Goal: Task Accomplishment & Management: Manage account settings

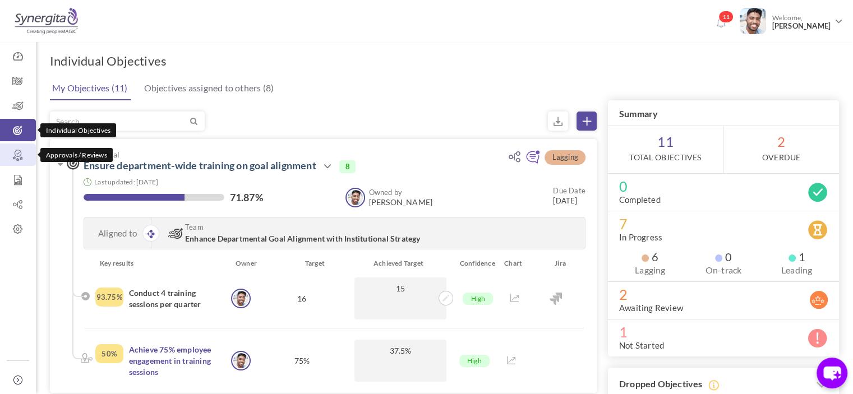
click at [20, 156] on icon at bounding box center [18, 155] width 36 height 11
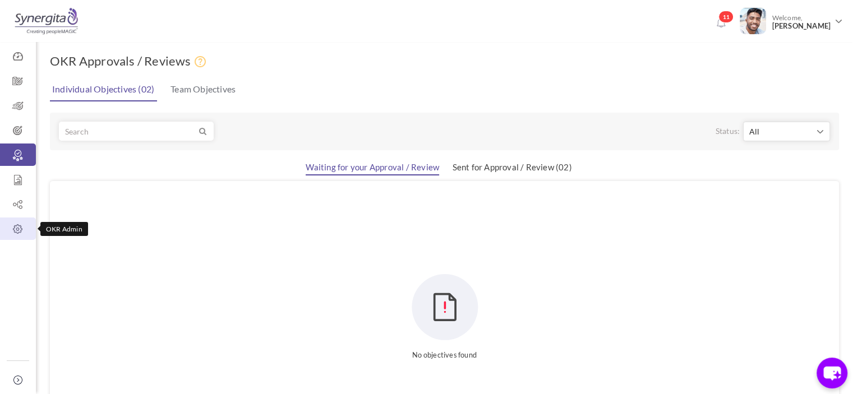
click at [24, 219] on link "OKR Admin" at bounding box center [18, 229] width 36 height 22
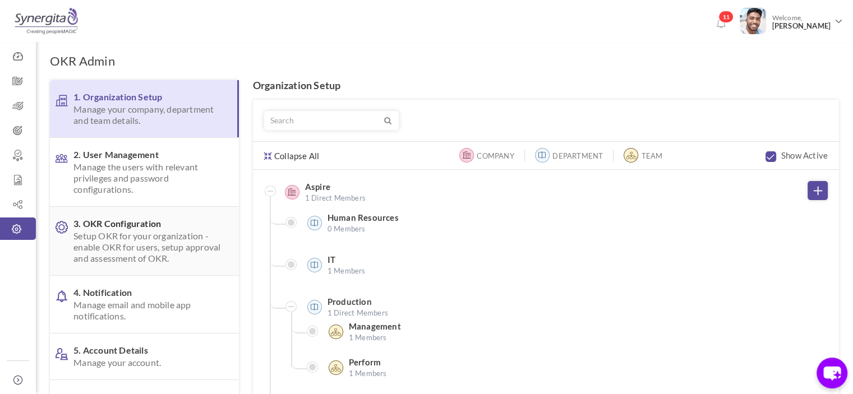
click at [95, 224] on span "3. OKR Configuration Setup OKR for your organization - enable OKR for users, se…" at bounding box center [147, 241] width 148 height 46
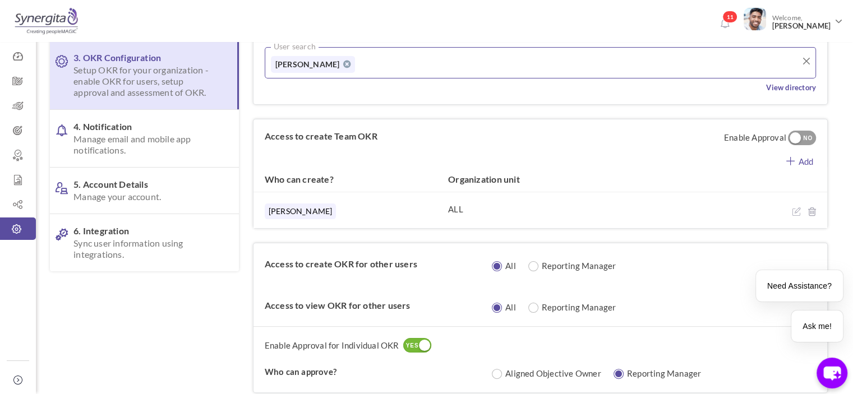
scroll to position [171, 0]
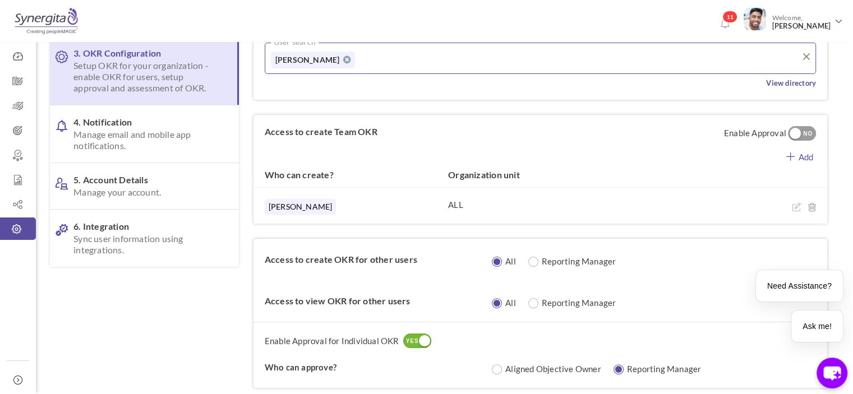
click at [799, 129] on div at bounding box center [795, 133] width 11 height 11
click at [796, 153] on link "Add" at bounding box center [799, 156] width 55 height 14
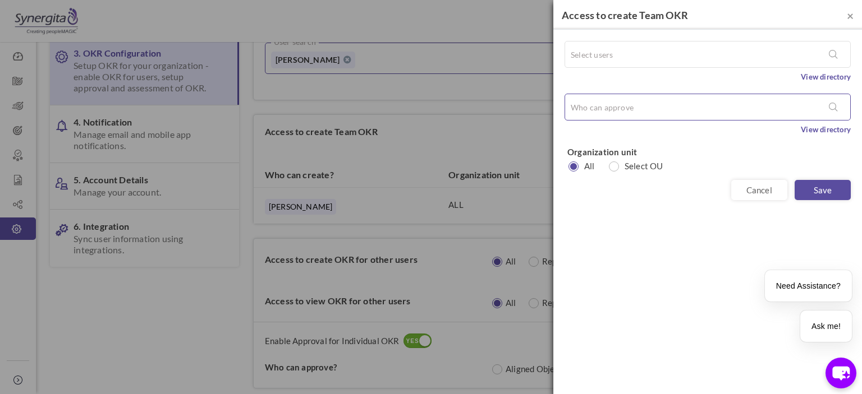
click at [693, 118] on div at bounding box center [707, 107] width 285 height 26
click at [736, 185] on link "Cancel" at bounding box center [759, 190] width 56 height 20
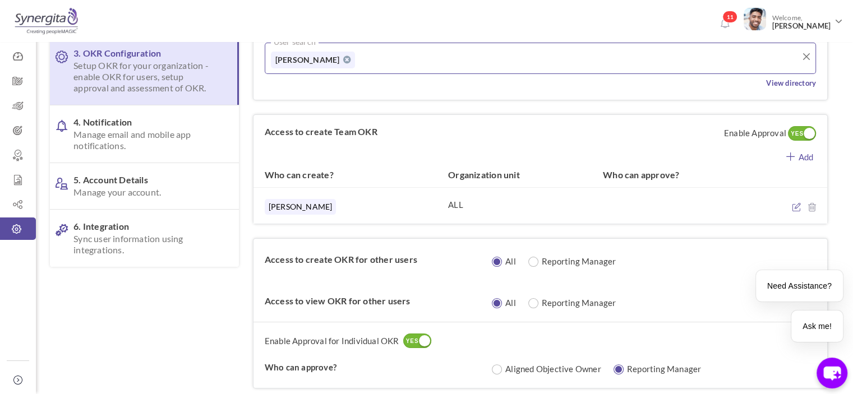
click at [799, 208] on icon at bounding box center [796, 207] width 8 height 9
radio input "true"
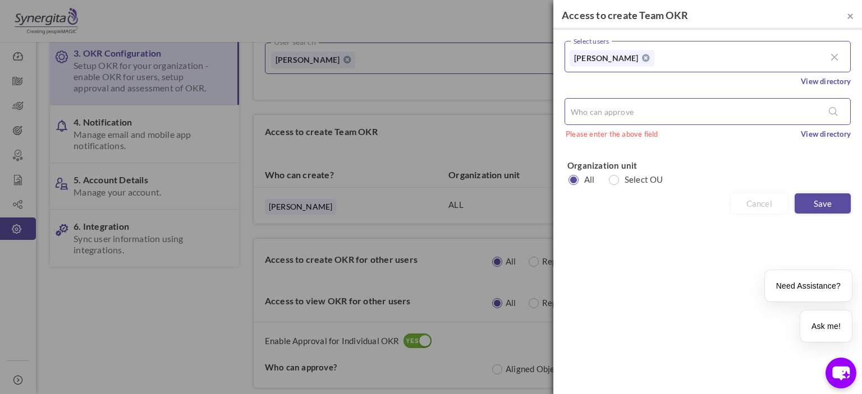
click at [609, 105] on input "text" at bounding box center [614, 111] width 90 height 17
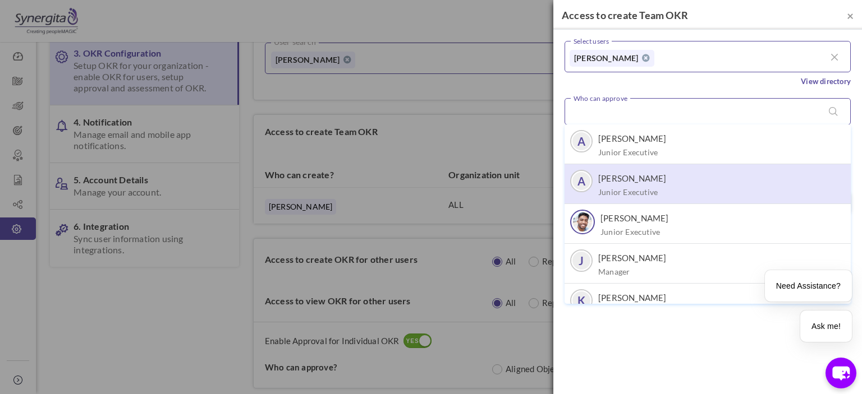
click at [627, 185] on span "Amelia Fancourt Junior Executive" at bounding box center [632, 185] width 68 height 25
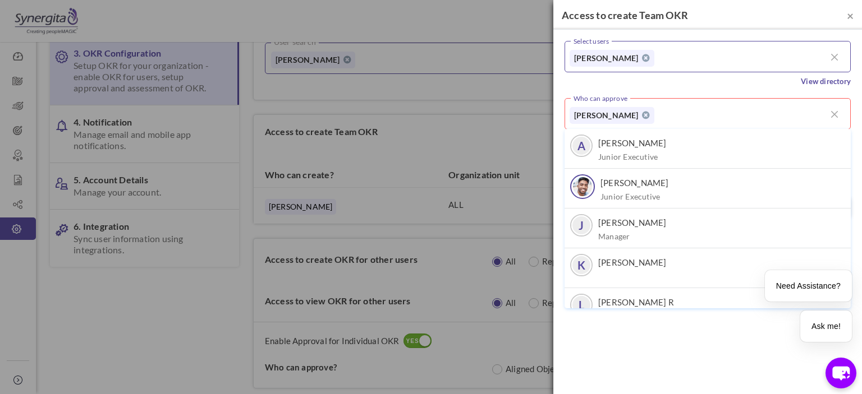
click at [692, 345] on div "× Access to create Team OKR Select users Frank N Please enter the above field V…" at bounding box center [707, 197] width 308 height 394
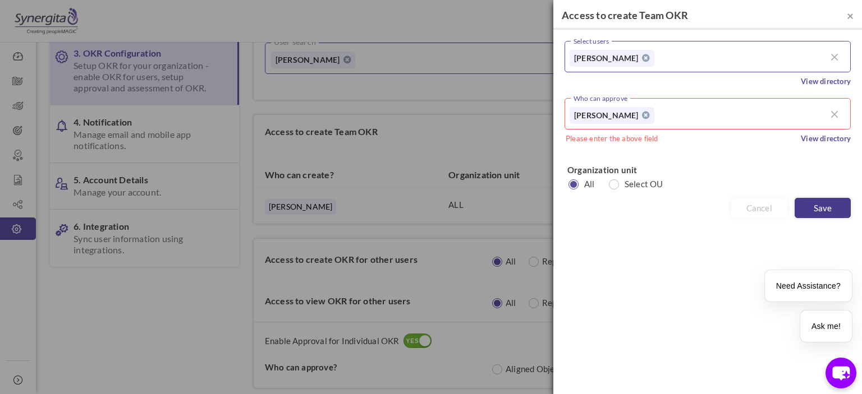
click at [819, 209] on link "Save" at bounding box center [822, 208] width 56 height 20
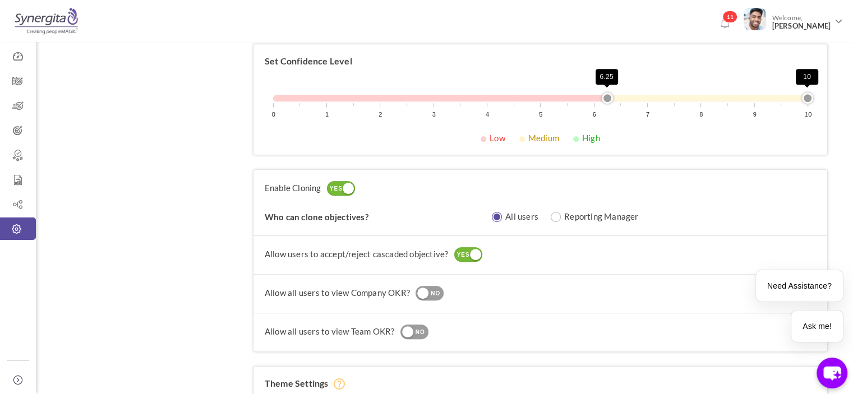
scroll to position [713, 0]
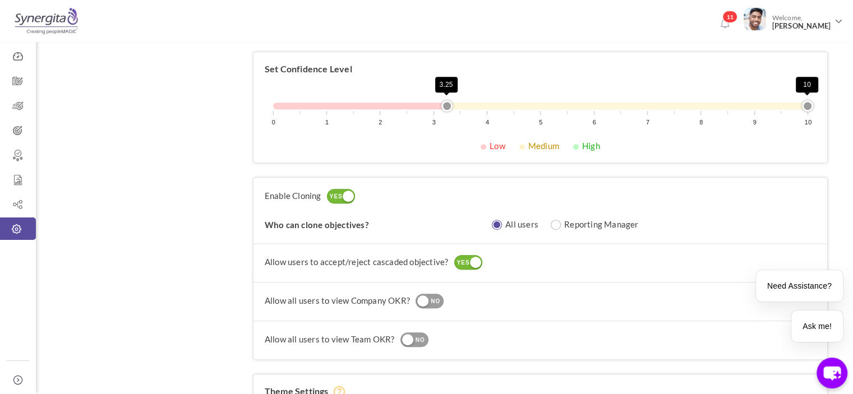
click at [441, 105] on div "0 1 2 3 4 5 6 7 8 9 10 3.25 10" at bounding box center [540, 106] width 535 height 7
click at [664, 103] on div "0 1 2 3 4 5 6 7 8 9 10 3.25 7.25" at bounding box center [540, 106] width 535 height 7
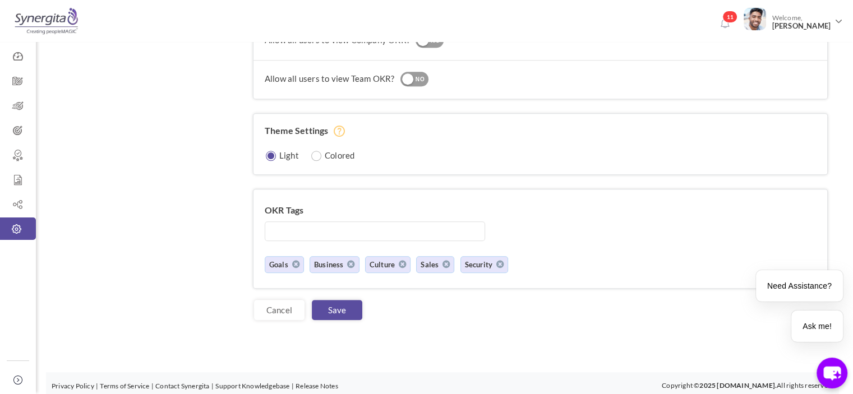
click at [336, 291] on div "Cancel Save" at bounding box center [540, 304] width 575 height 31
click at [340, 302] on link "Save" at bounding box center [337, 310] width 50 height 20
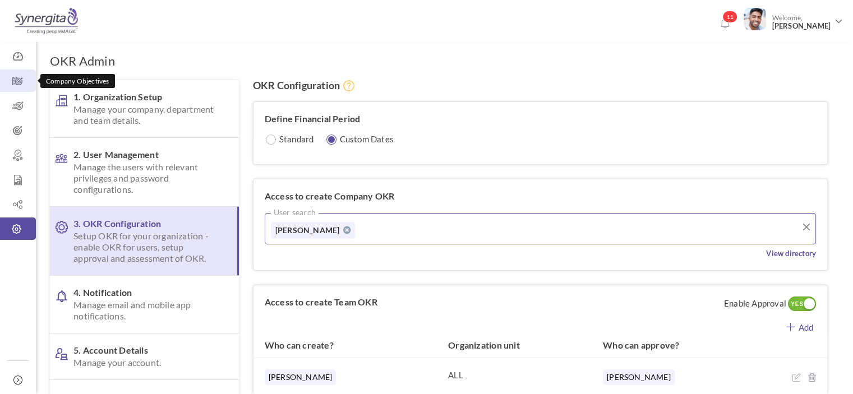
click at [4, 81] on icon at bounding box center [18, 81] width 36 height 11
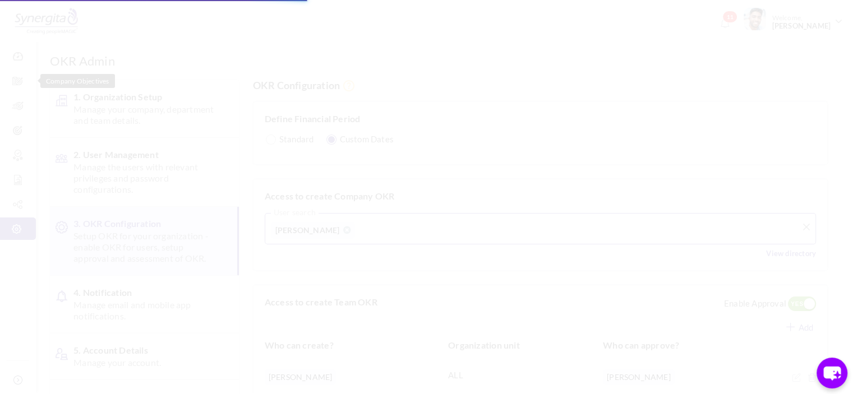
click at [17, 107] on body "Trial Extended! Subscribe to continue using all the features. 11 Welcome, Frank…" at bounding box center [426, 197] width 853 height 394
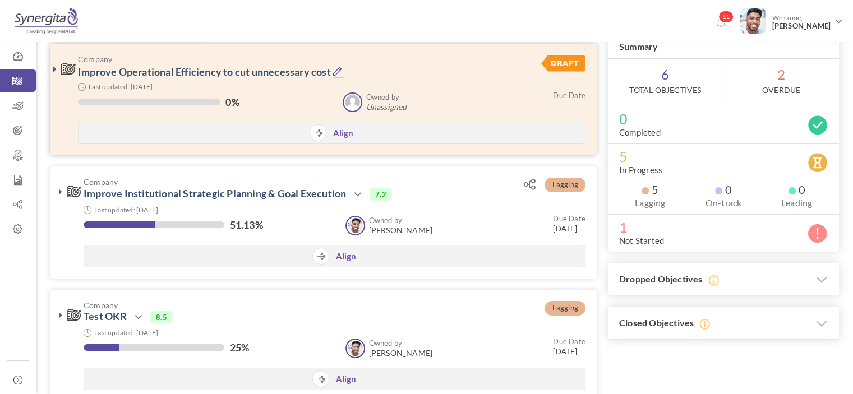
scroll to position [81, 0]
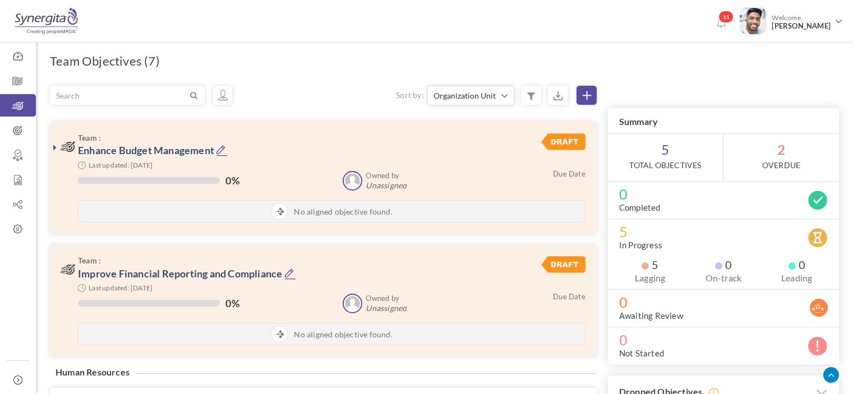
scroll to position [220, 0]
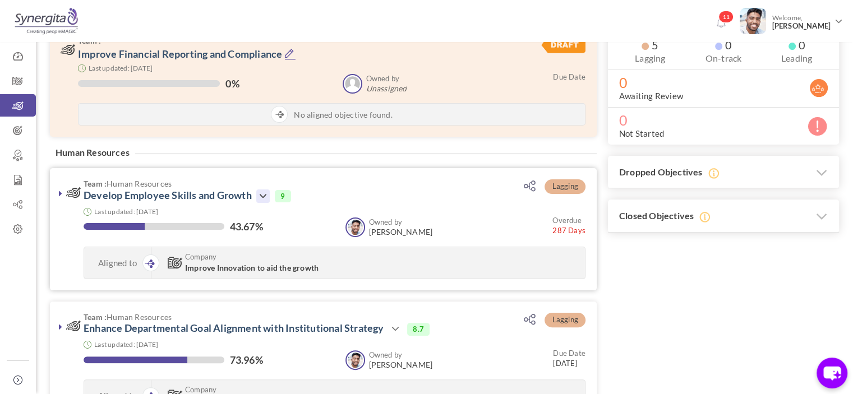
click at [268, 193] on icon at bounding box center [262, 196] width 13 height 13
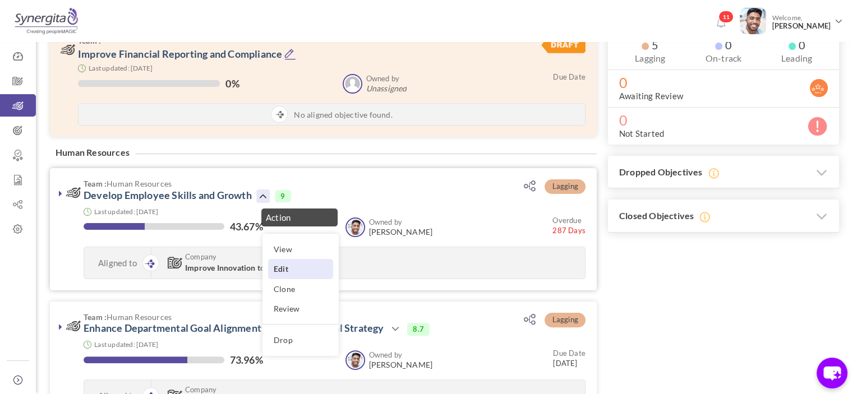
click at [284, 268] on link "Edit" at bounding box center [300, 269] width 65 height 20
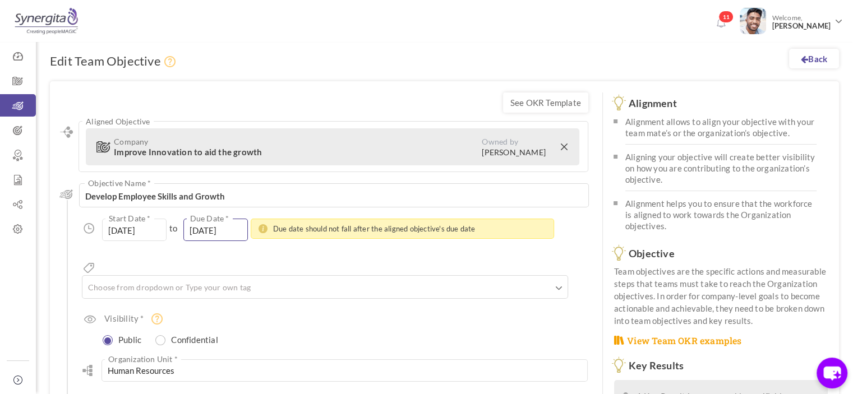
click at [233, 225] on input "[DATE]" at bounding box center [215, 230] width 65 height 22
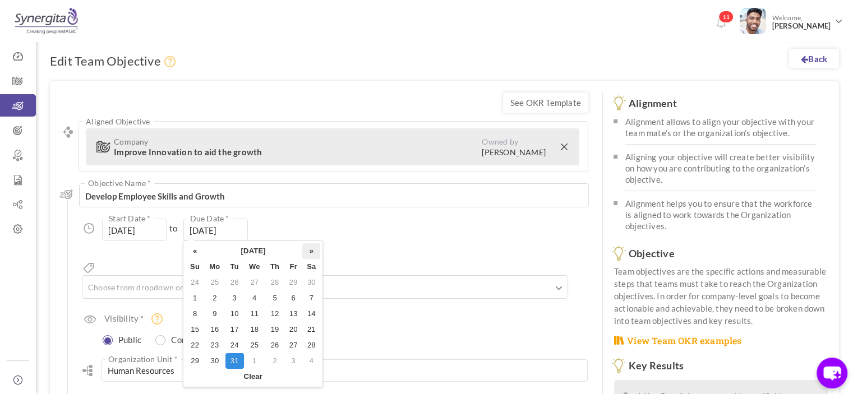
click at [310, 247] on th "»" at bounding box center [311, 251] width 18 height 16
click at [280, 252] on th "January 2025" at bounding box center [253, 251] width 98 height 16
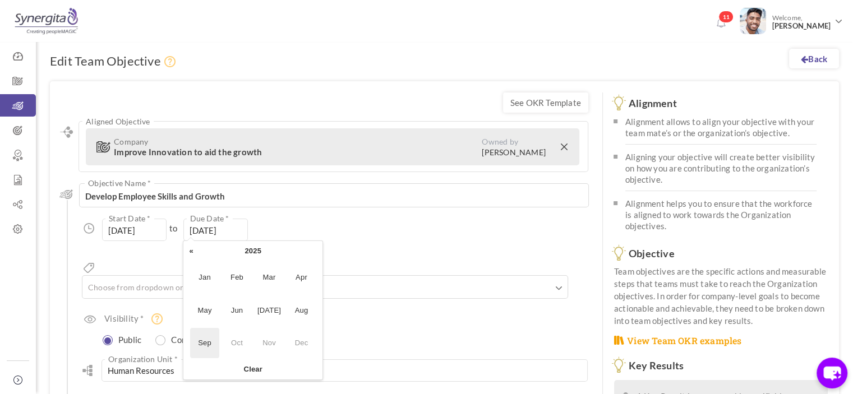
click at [209, 331] on span "Sep" at bounding box center [205, 343] width 30 height 30
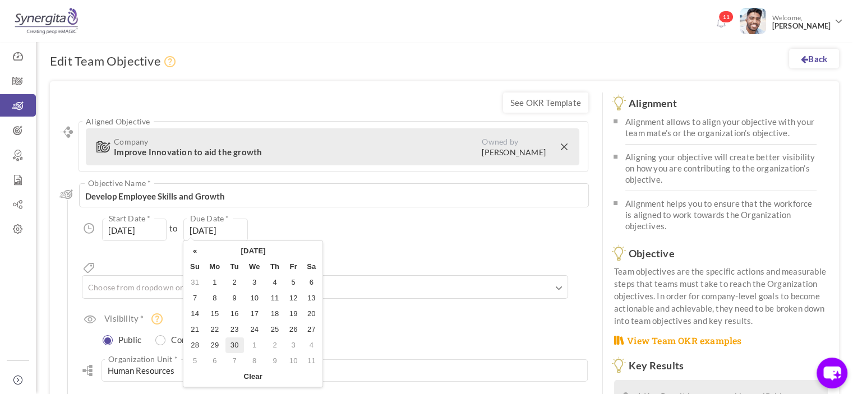
click at [235, 342] on td "30" at bounding box center [234, 346] width 19 height 16
type input "30-Sep-2025"
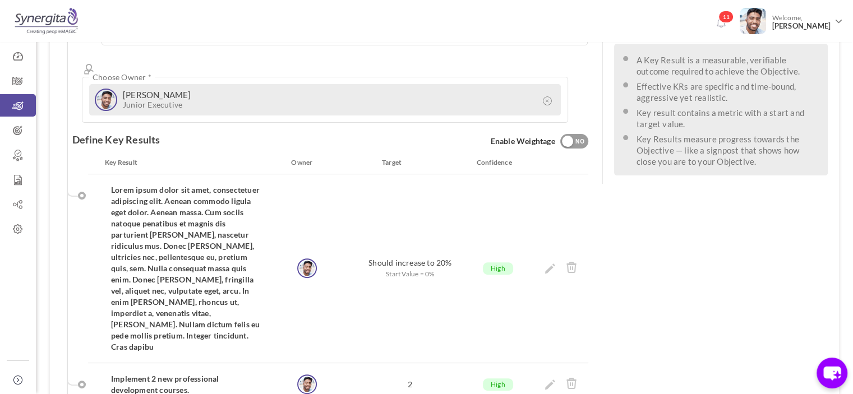
scroll to position [543, 0]
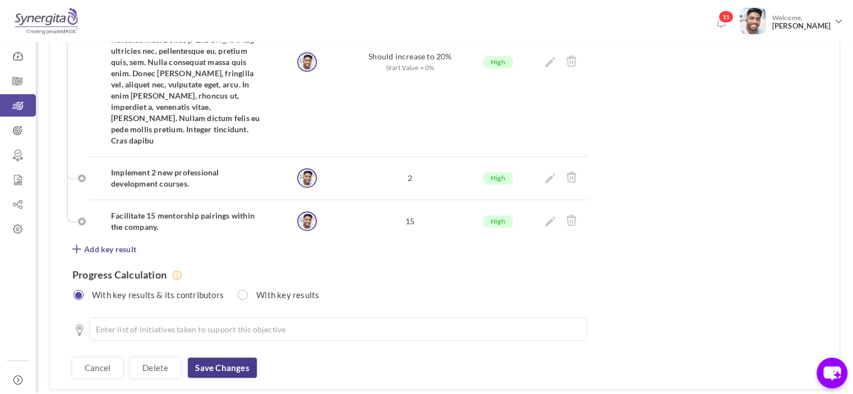
click at [209, 358] on link "Save changes" at bounding box center [222, 368] width 68 height 20
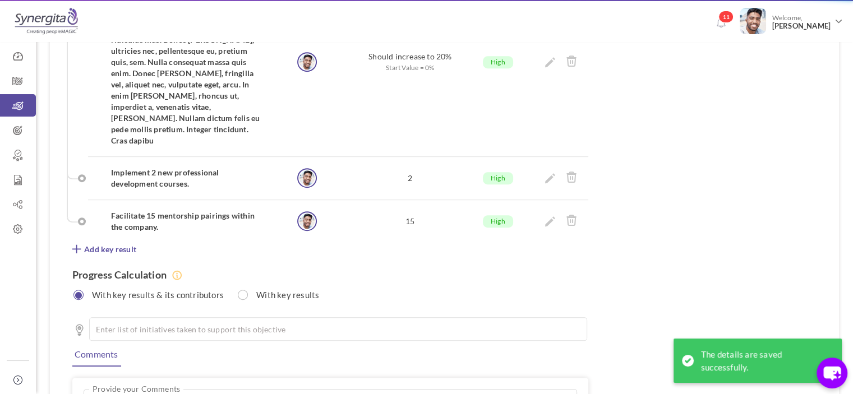
scroll to position [0, 0]
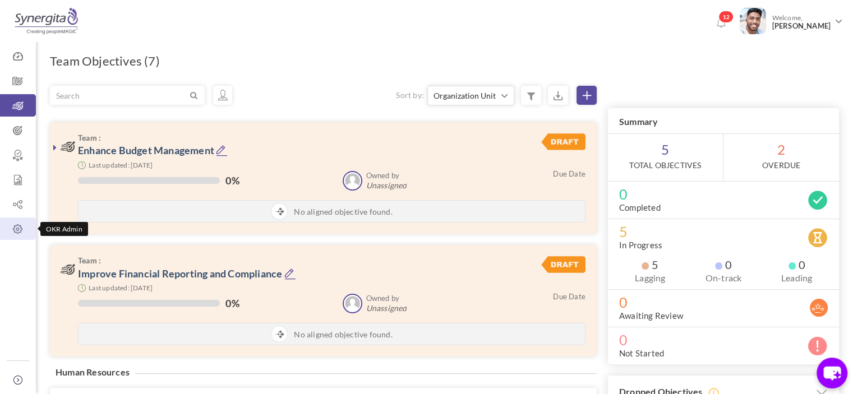
click at [9, 237] on link "OKR Admin" at bounding box center [18, 229] width 36 height 22
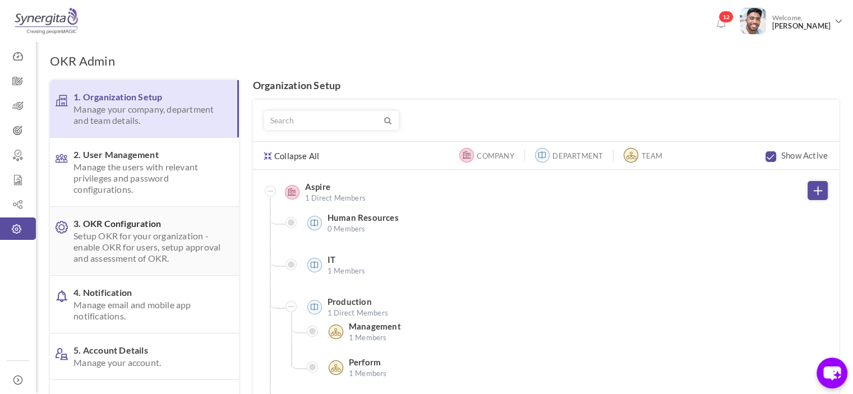
click at [140, 238] on span "Setup OKR for your organization - enable OKR for users, setup approval and asse…" at bounding box center [147, 248] width 148 height 34
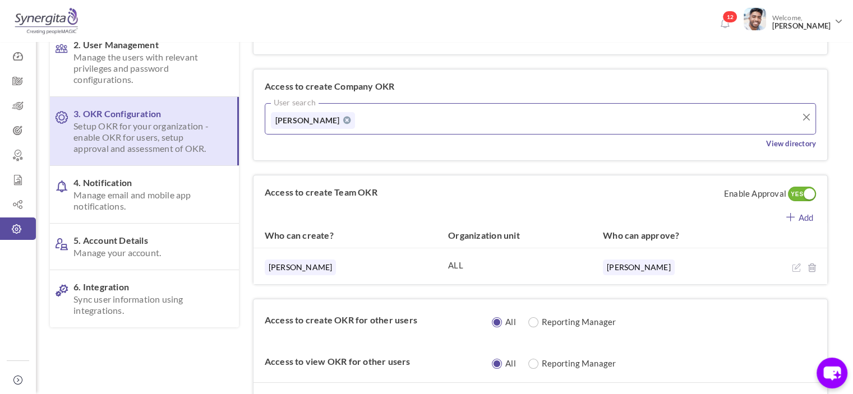
scroll to position [114, 0]
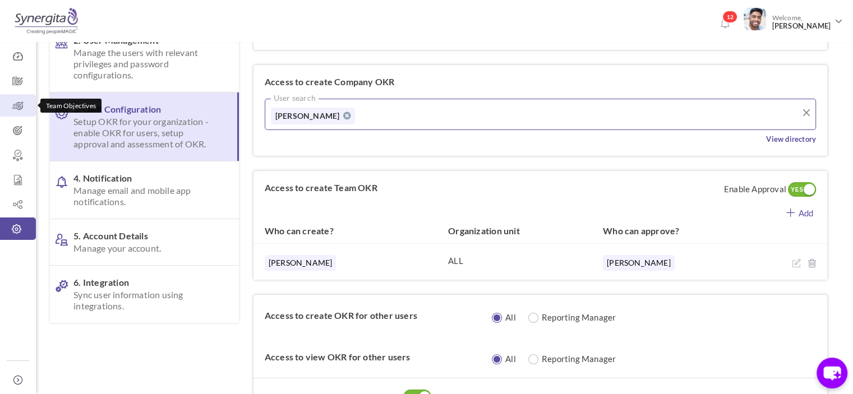
click at [9, 110] on icon at bounding box center [18, 105] width 36 height 11
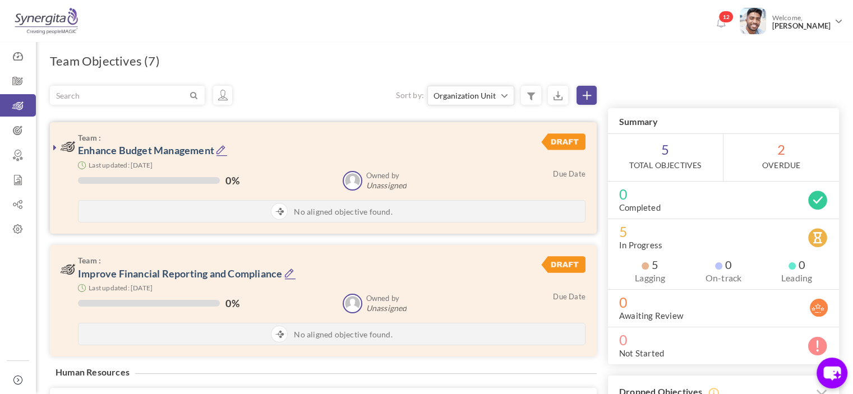
click at [228, 146] on icon at bounding box center [222, 151] width 12 height 12
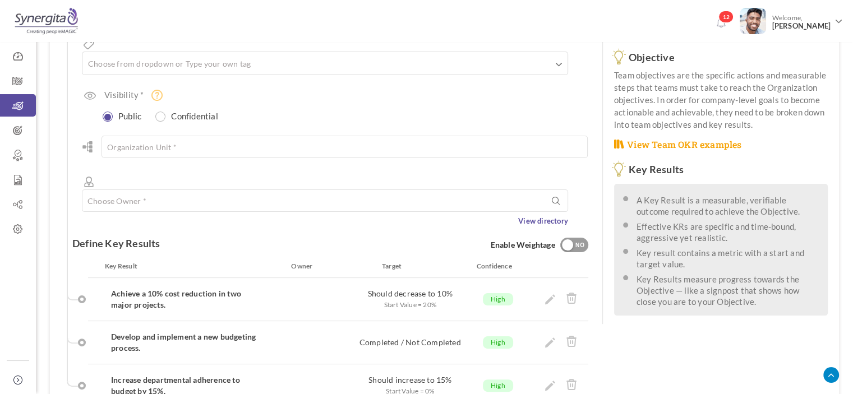
scroll to position [197, 0]
click at [219, 189] on input "text" at bounding box center [325, 200] width 486 height 22
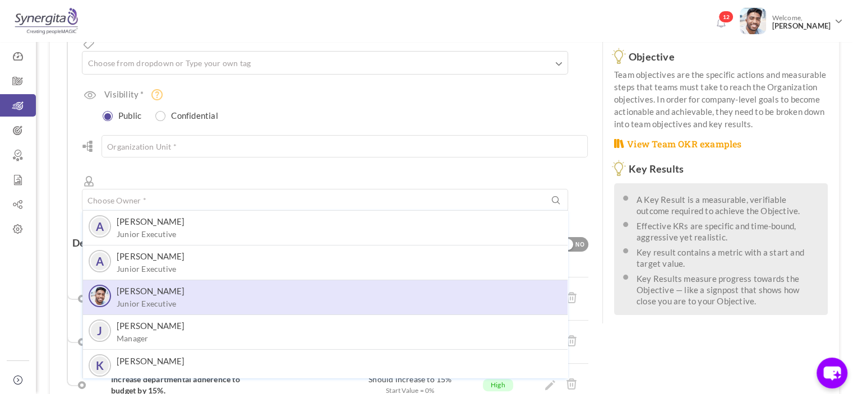
click at [157, 299] on small "Junior Executive" at bounding box center [151, 304] width 68 height 10
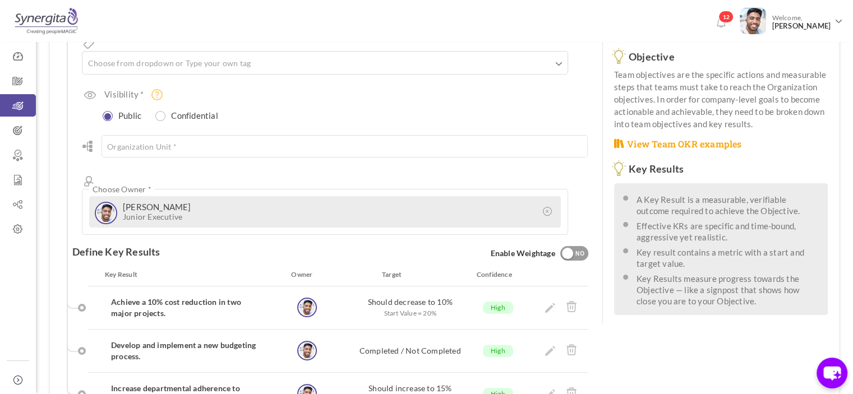
scroll to position [500, 0]
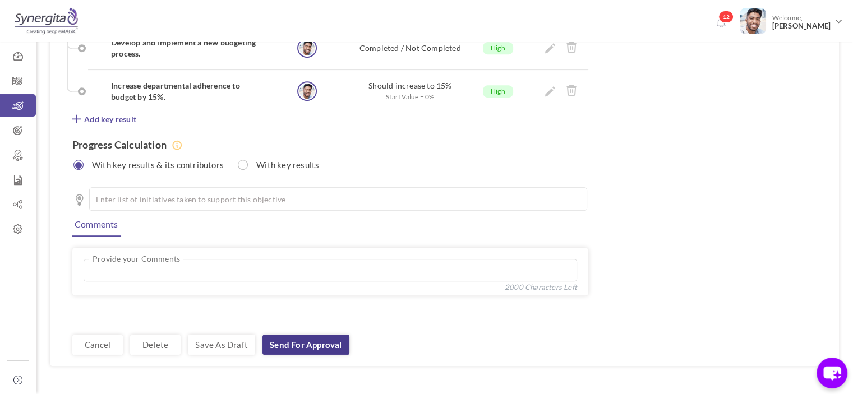
click at [298, 335] on link "Send for Approval" at bounding box center [305, 345] width 86 height 20
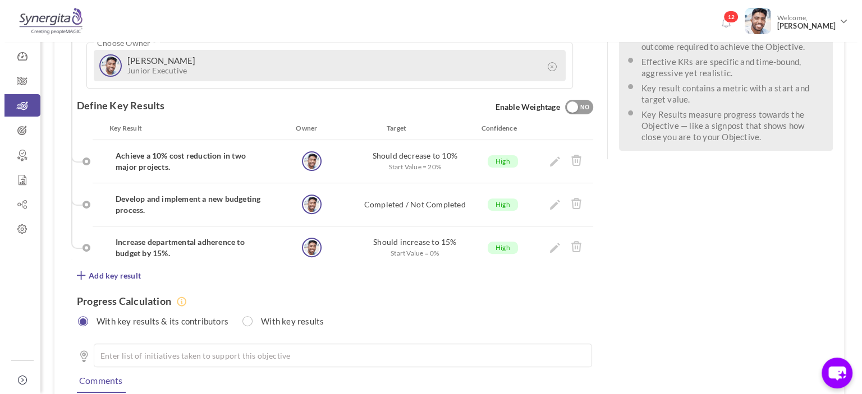
scroll to position [211, 0]
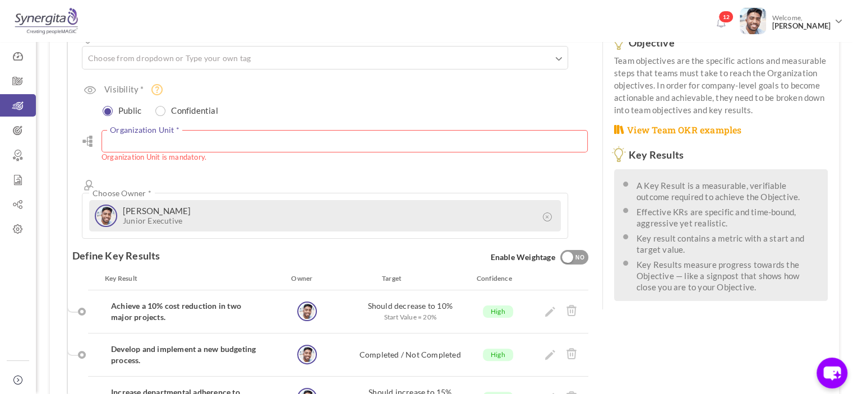
click at [166, 130] on input "text" at bounding box center [345, 141] width 486 height 22
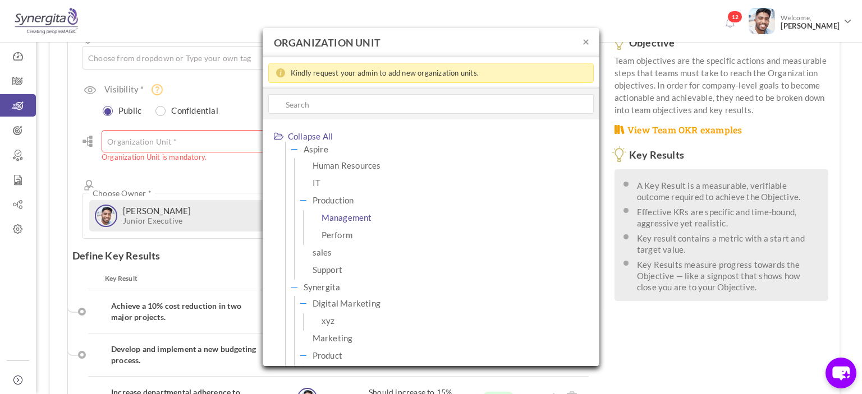
click at [331, 219] on span "Management" at bounding box center [346, 217] width 50 height 15
type input "Management"
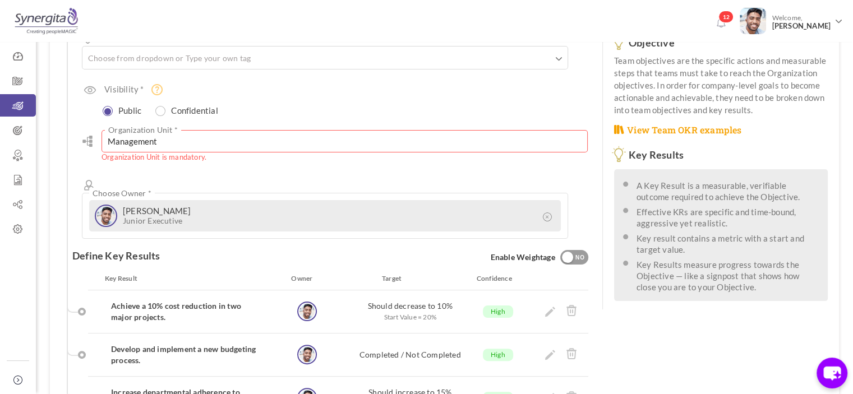
scroll to position [514, 0]
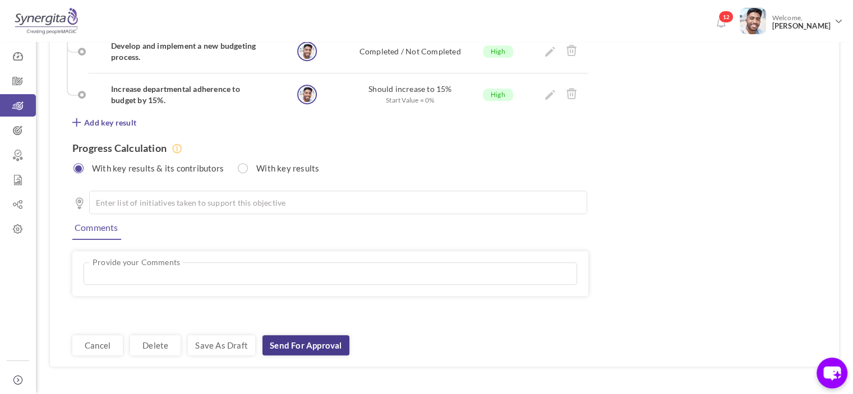
click at [306, 335] on link "Send for Approval" at bounding box center [305, 345] width 86 height 20
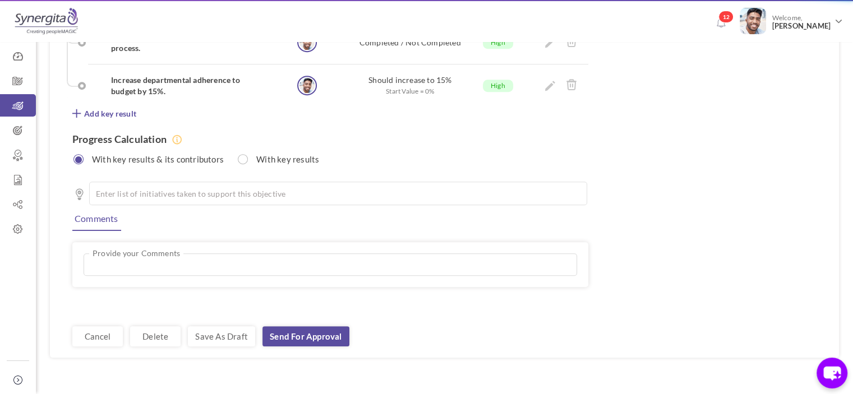
scroll to position [505, 0]
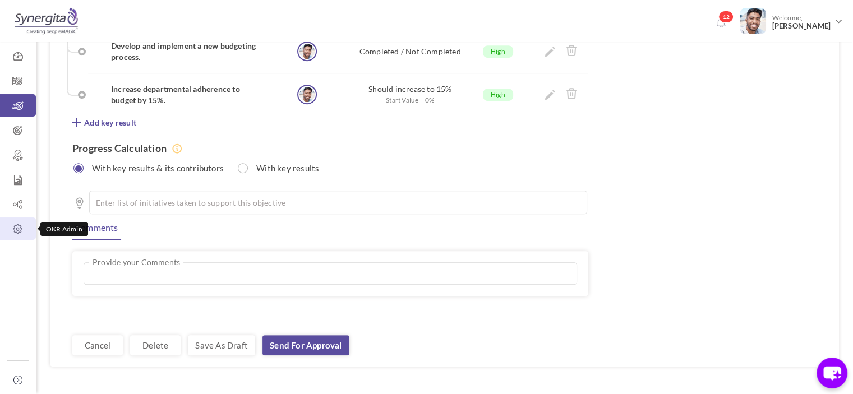
click at [16, 226] on icon at bounding box center [18, 229] width 36 height 11
click at [283, 335] on link "Send for Approval" at bounding box center [305, 345] width 86 height 20
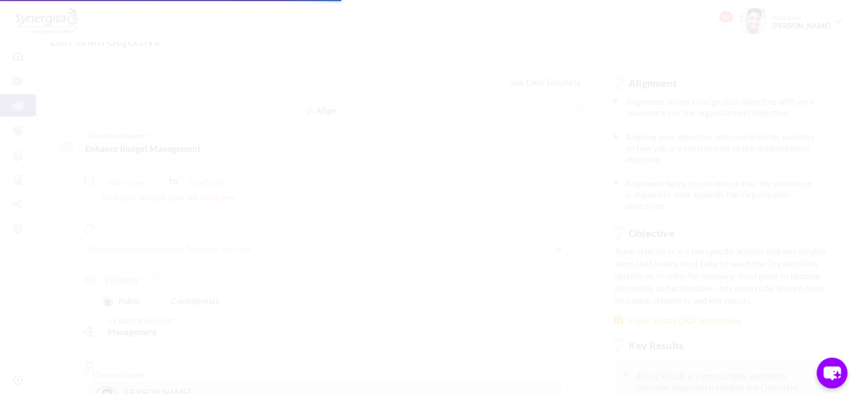
scroll to position [0, 0]
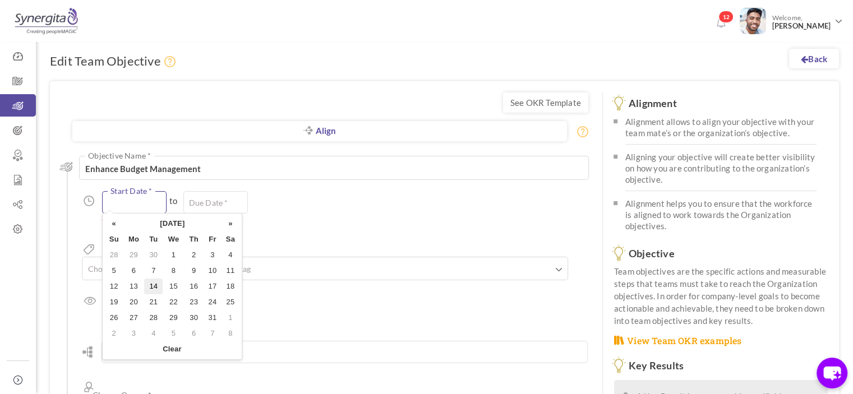
click at [165, 200] on input "text" at bounding box center [134, 202] width 65 height 22
click at [183, 252] on td "1" at bounding box center [173, 255] width 21 height 16
type input "01-Oct-2025"
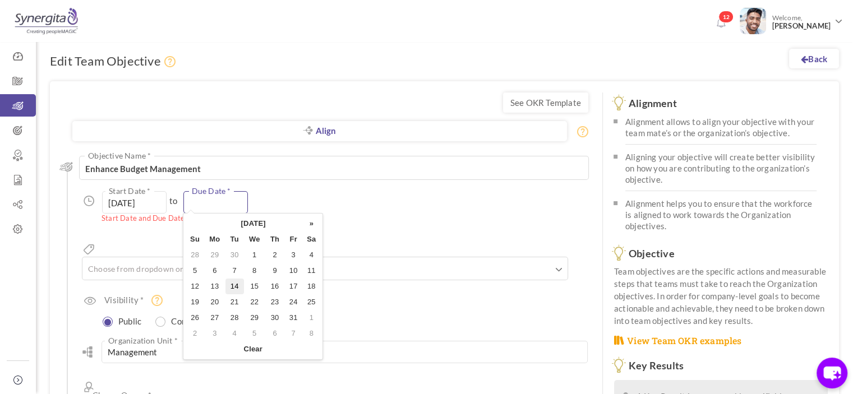
click at [222, 205] on input "text" at bounding box center [215, 202] width 65 height 22
click at [296, 309] on td "24" at bounding box center [293, 302] width 18 height 16
type input "[DATE]"
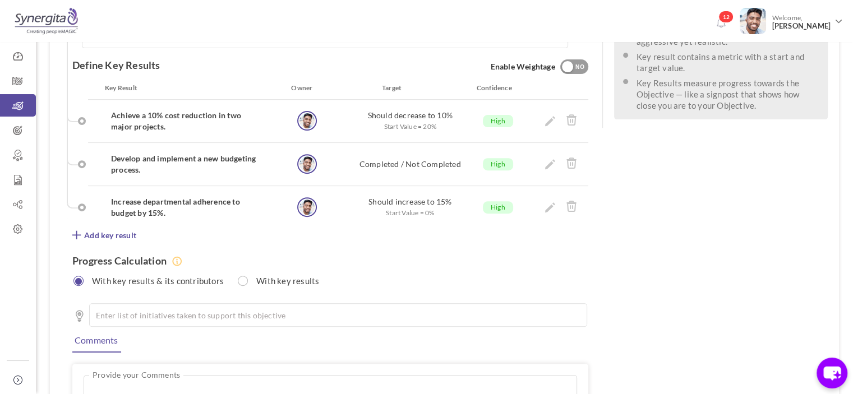
scroll to position [505, 0]
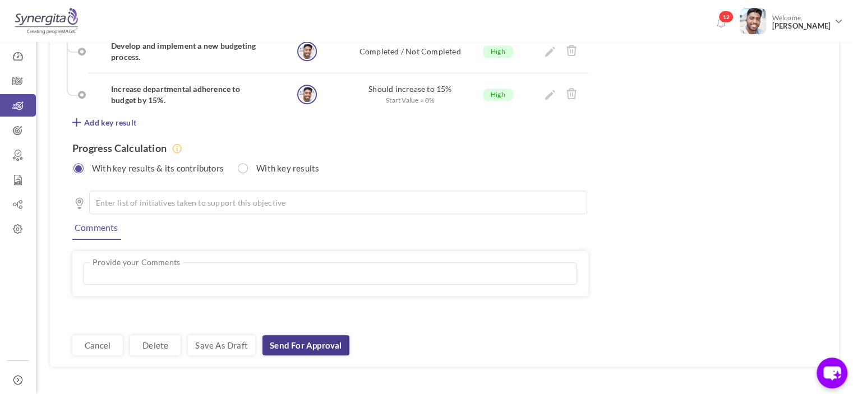
click at [303, 335] on link "Send for Approval" at bounding box center [305, 345] width 86 height 20
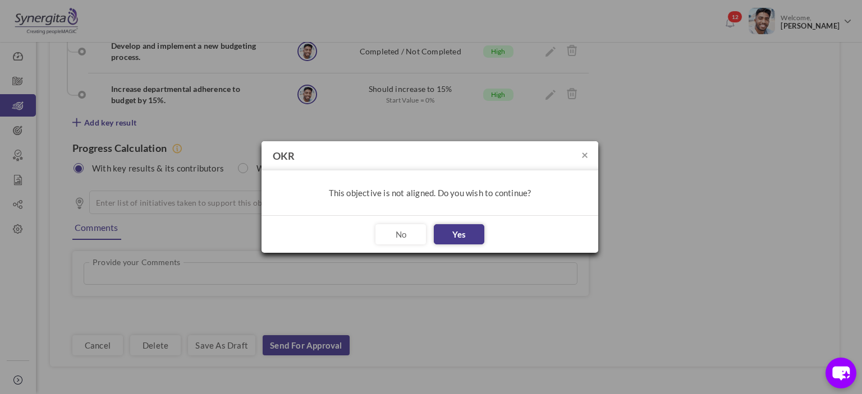
click at [451, 234] on button "Yes" at bounding box center [459, 234] width 50 height 20
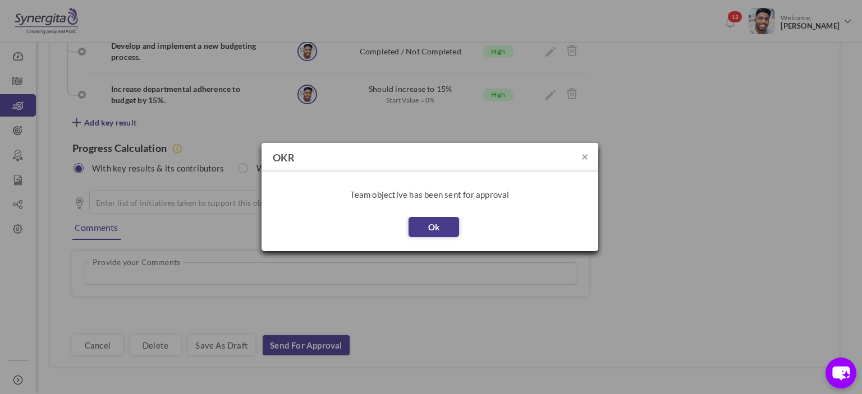
click at [435, 229] on button "Ok" at bounding box center [433, 227] width 50 height 20
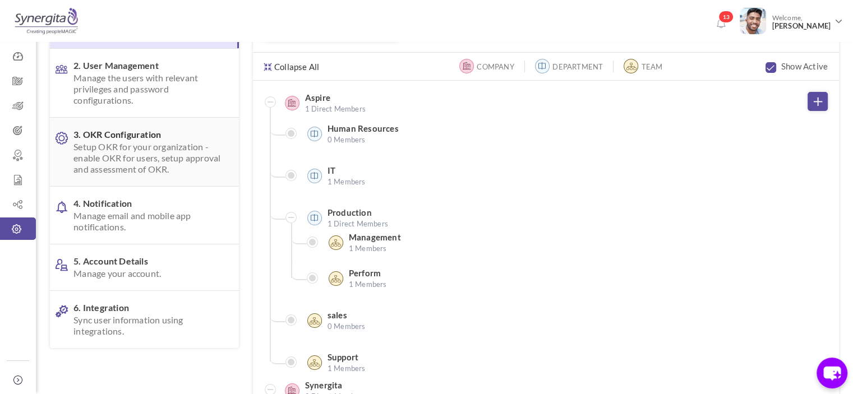
scroll to position [91, 0]
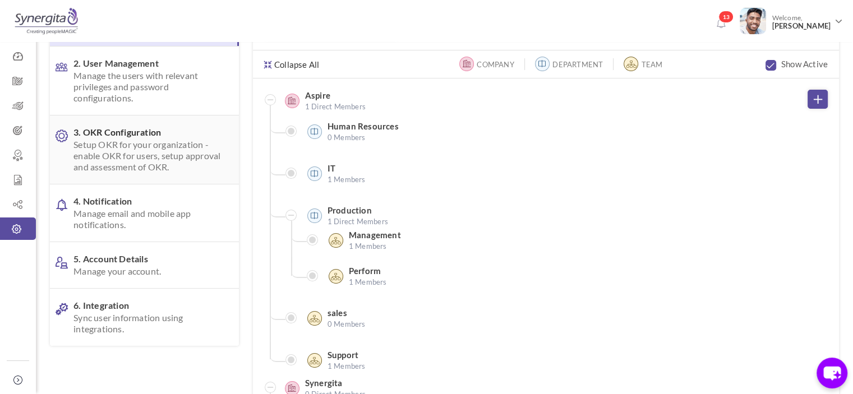
click at [142, 162] on span "Setup OKR for your organization - enable OKR for users, setup approval and asse…" at bounding box center [147, 156] width 148 height 34
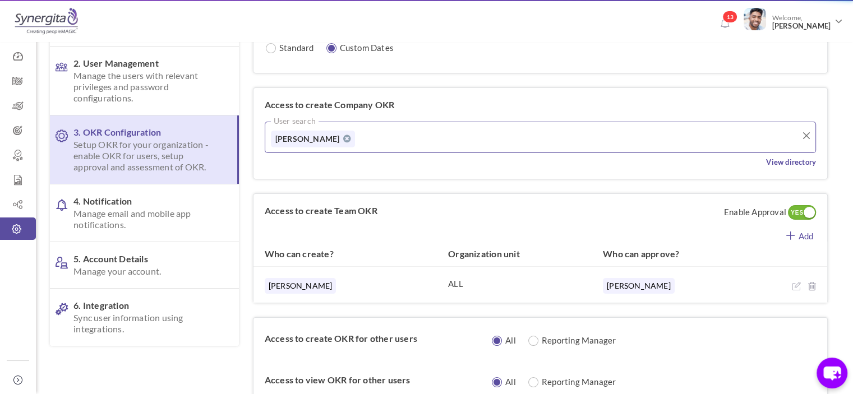
scroll to position [0, 0]
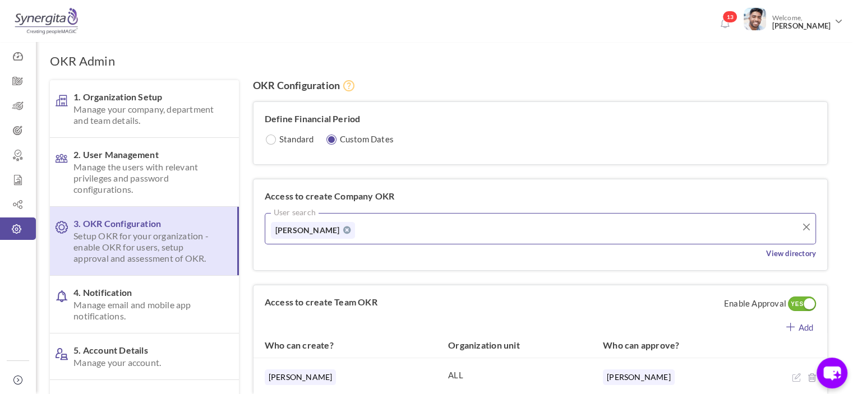
click at [796, 306] on div "YES" at bounding box center [797, 305] width 19 height 10
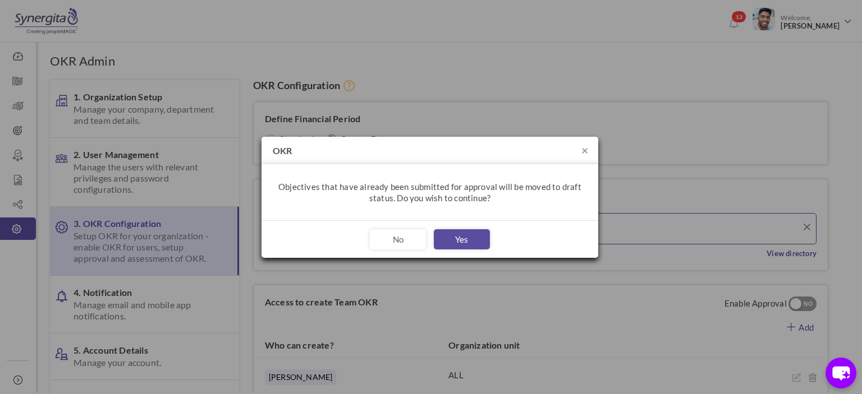
click at [457, 225] on div "No Yes" at bounding box center [429, 239] width 337 height 38
click at [467, 240] on button "Yes" at bounding box center [462, 239] width 56 height 20
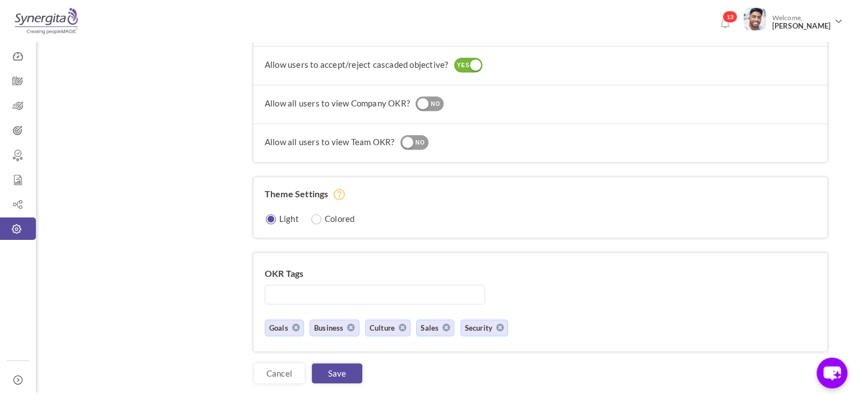
scroll to position [974, 0]
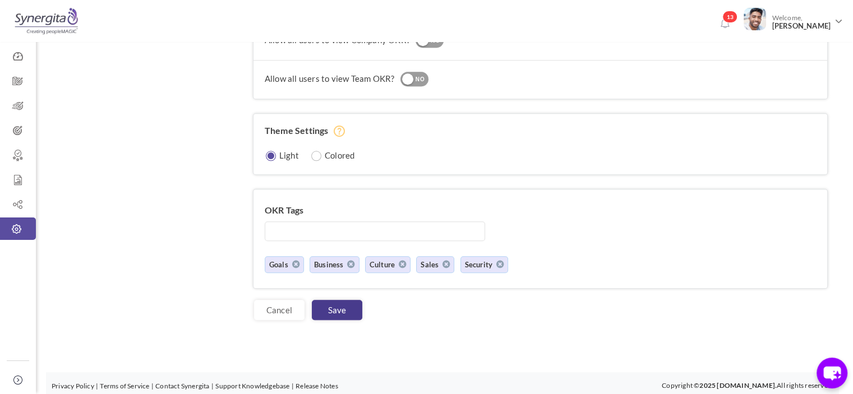
click at [349, 300] on link "Save" at bounding box center [337, 310] width 50 height 20
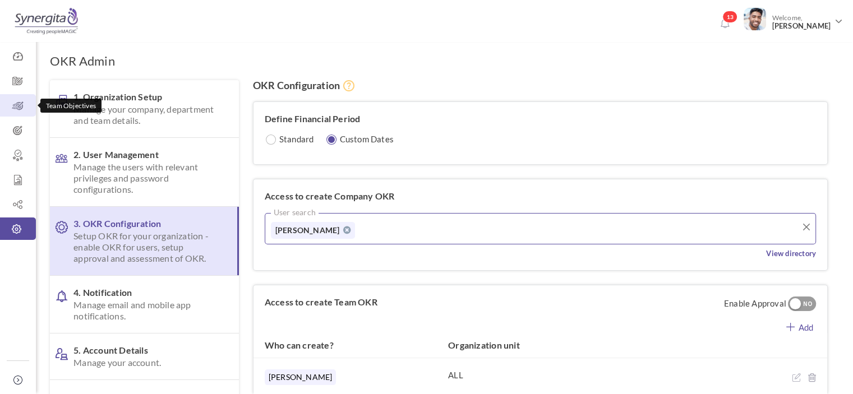
click at [22, 110] on icon at bounding box center [18, 105] width 36 height 11
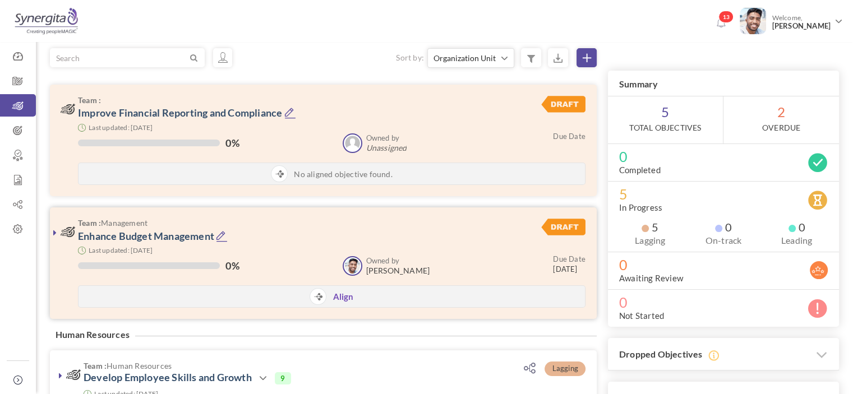
scroll to position [38, 0]
click at [841, 375] on icon "chat-button" at bounding box center [832, 373] width 33 height 33
